Goal: Navigation & Orientation: Understand site structure

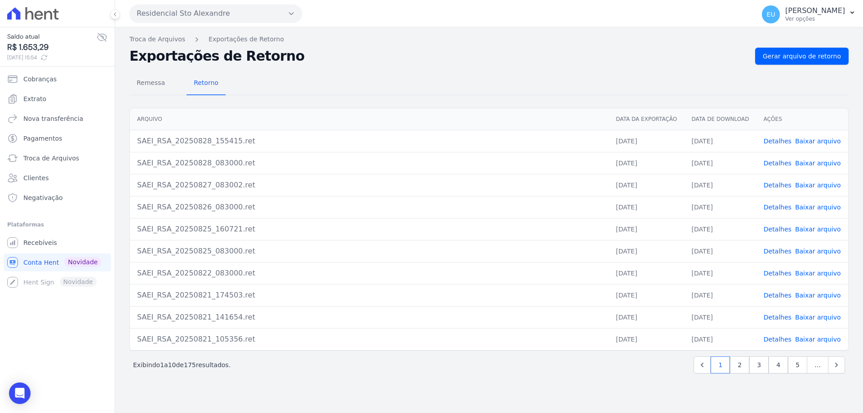
click at [101, 36] on icon at bounding box center [102, 37] width 9 height 8
click at [101, 36] on icon at bounding box center [102, 37] width 11 height 11
click at [101, 36] on icon at bounding box center [102, 37] width 9 height 8
click at [101, 36] on icon at bounding box center [102, 37] width 11 height 11
click at [36, 77] on span "Cobranças" at bounding box center [39, 79] width 33 height 9
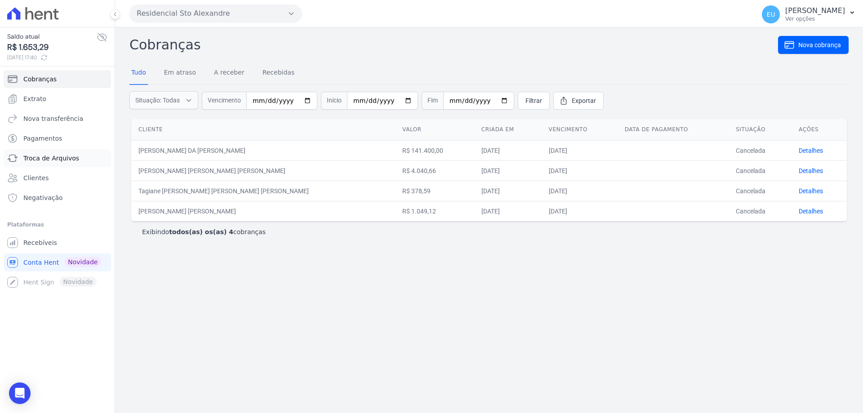
click at [63, 159] on span "Troca de Arquivos" at bounding box center [51, 158] width 56 height 9
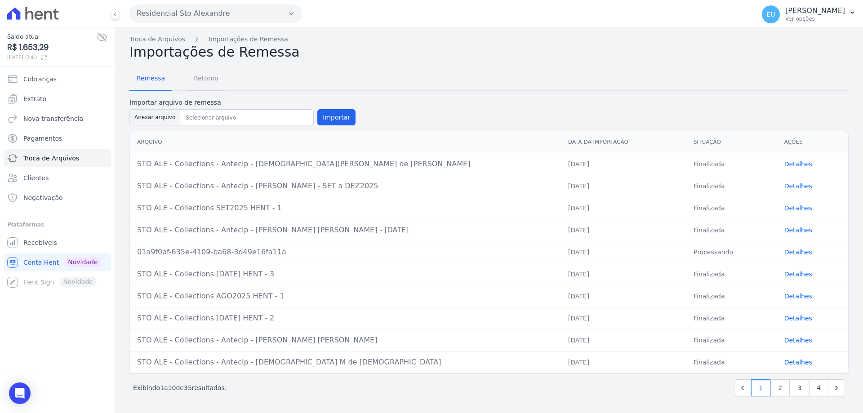
click at [197, 77] on span "Retorno" at bounding box center [206, 78] width 36 height 18
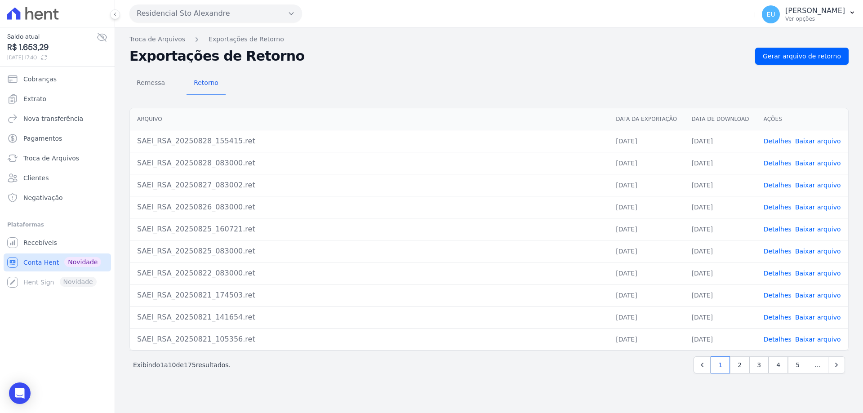
click at [48, 262] on span "Conta Hent" at bounding box center [41, 262] width 36 height 9
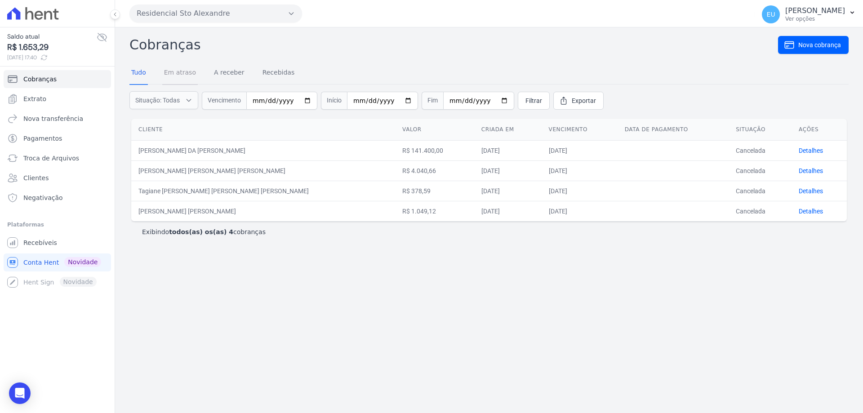
click at [178, 72] on link "Em atraso" at bounding box center [180, 73] width 36 height 23
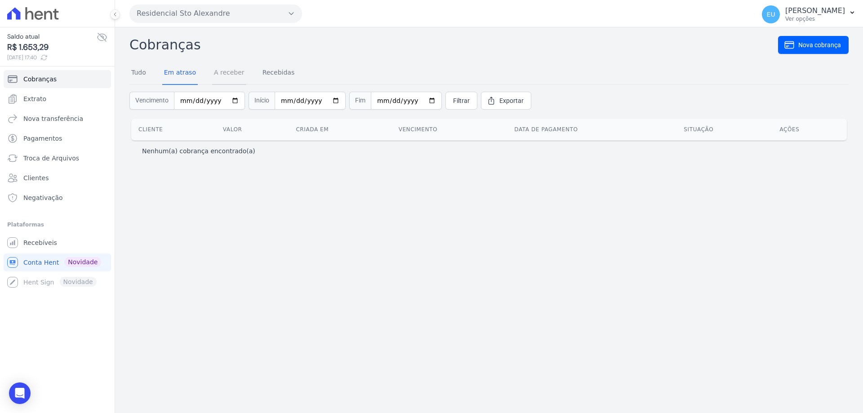
click at [221, 72] on link "A receber" at bounding box center [229, 73] width 34 height 23
click at [263, 75] on link "Recebidas" at bounding box center [279, 73] width 36 height 23
click at [83, 259] on span "Novidade" at bounding box center [82, 262] width 37 height 10
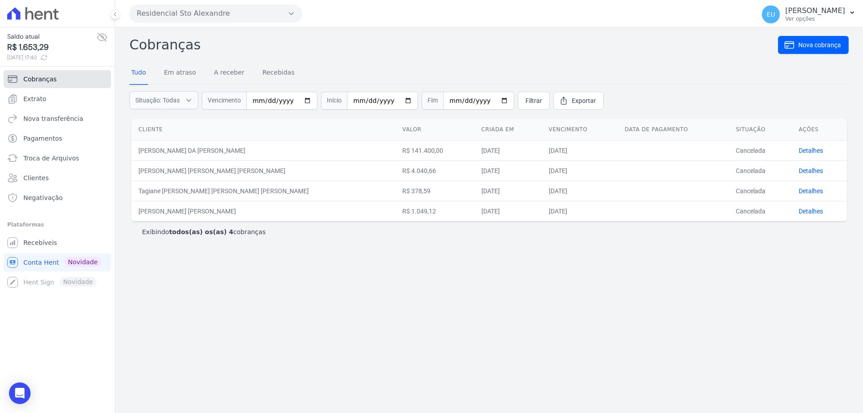
click at [41, 80] on span "Cobranças" at bounding box center [39, 79] width 33 height 9
click at [33, 98] on span "Extrato" at bounding box center [34, 98] width 23 height 9
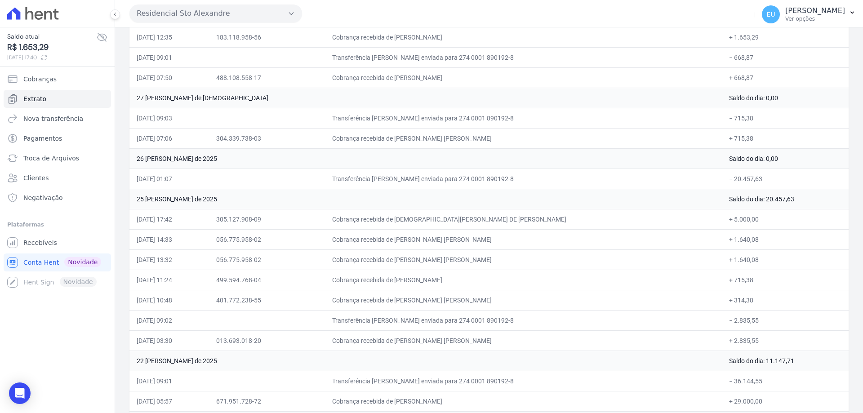
scroll to position [180, 0]
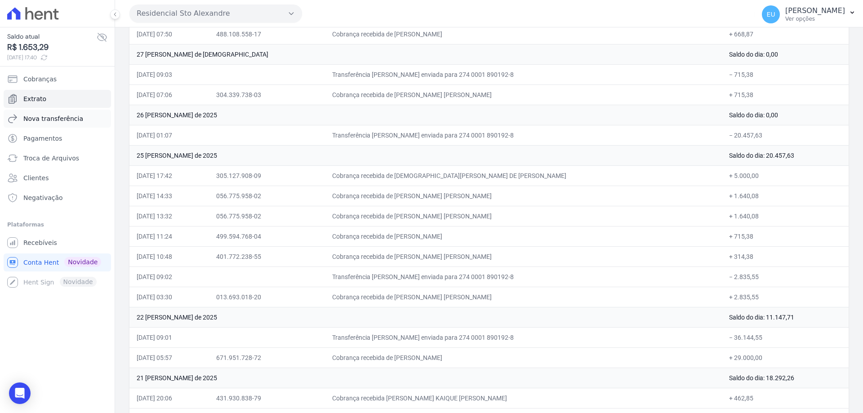
click at [57, 116] on span "Nova transferência" at bounding box center [53, 118] width 60 height 9
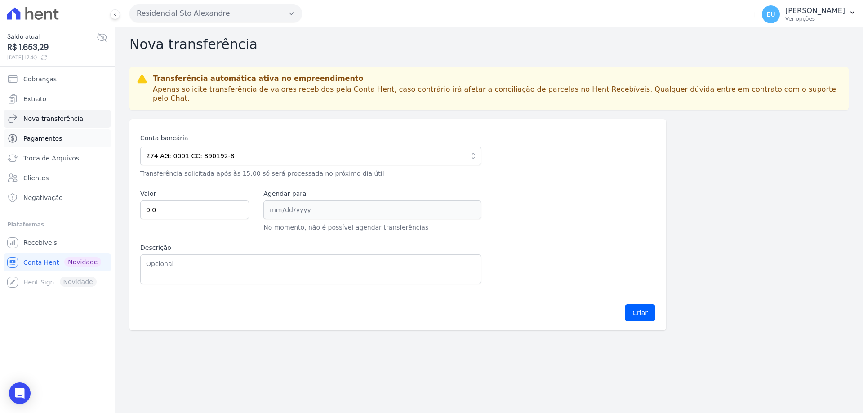
click at [28, 137] on span "Pagamentos" at bounding box center [42, 138] width 39 height 9
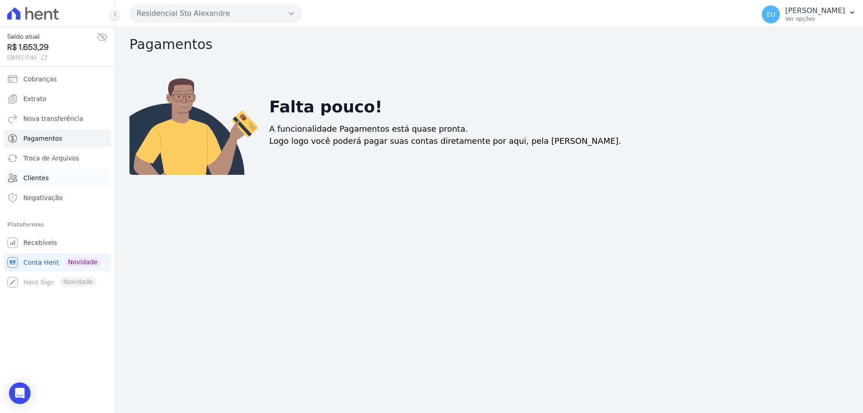
click at [38, 175] on span "Clientes" at bounding box center [35, 178] width 25 height 9
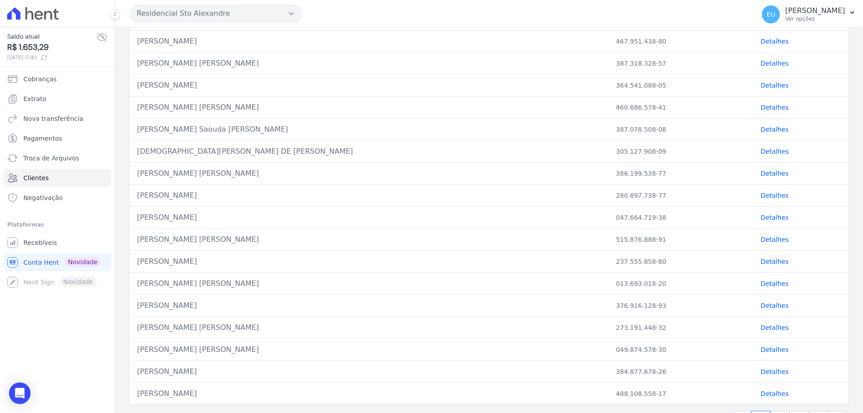
scroll to position [301, 0]
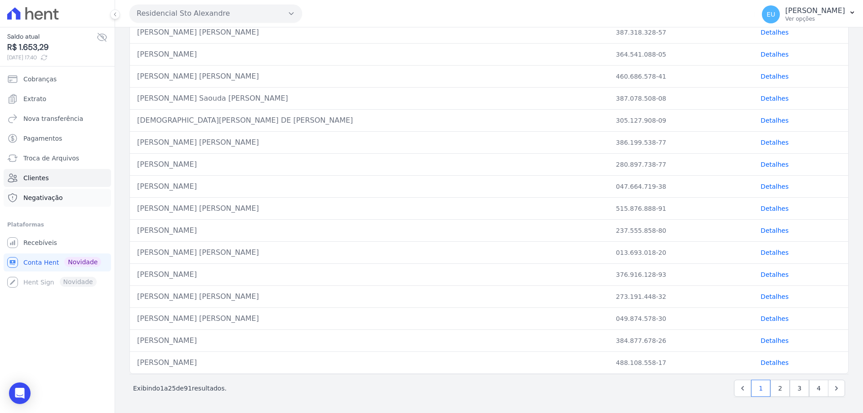
click at [49, 196] on span "Negativação" at bounding box center [43, 197] width 40 height 9
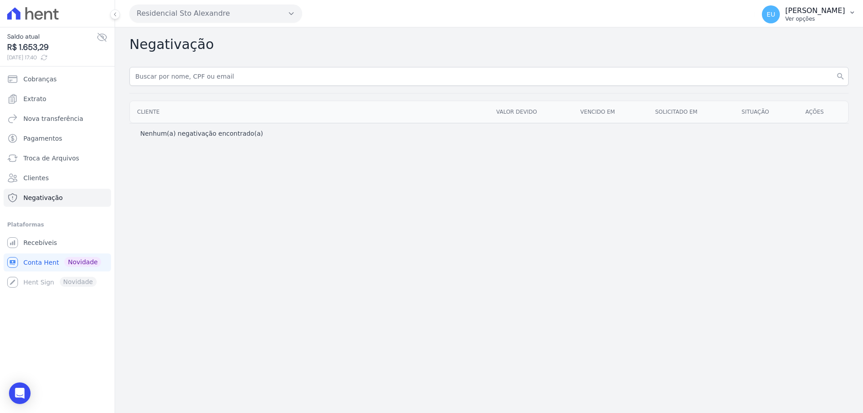
click at [851, 12] on icon "button" at bounding box center [852, 12] width 7 height 7
click at [798, 39] on link "Logout" at bounding box center [805, 39] width 115 height 16
